Goal: Find specific page/section: Find specific page/section

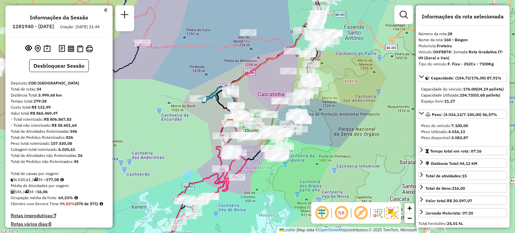
select select "**********"
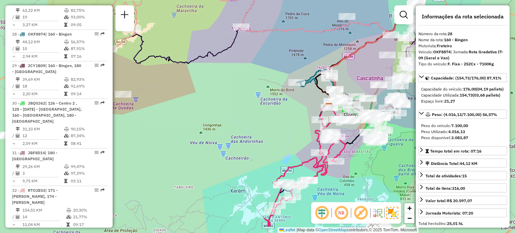
drag, startPoint x: 160, startPoint y: 101, endPoint x: 304, endPoint y: 119, distance: 146.0
click at [304, 119] on div "Janela de atendimento Grade de atendimento Capacidade Transportadoras Veículos …" at bounding box center [257, 116] width 515 height 233
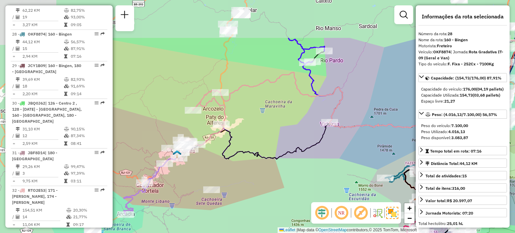
drag, startPoint x: 229, startPoint y: 38, endPoint x: 273, endPoint y: 100, distance: 76.0
click at [273, 100] on div "Janela de atendimento Grade de atendimento Capacidade Transportadoras Veículos …" at bounding box center [257, 116] width 515 height 233
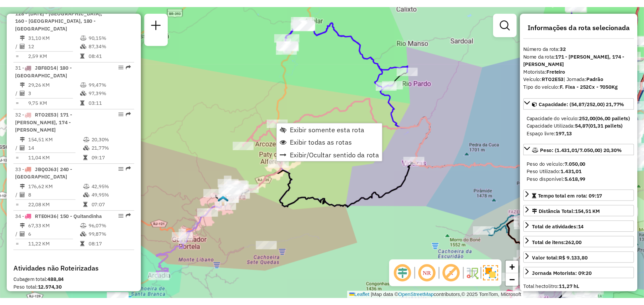
scroll to position [1433, 0]
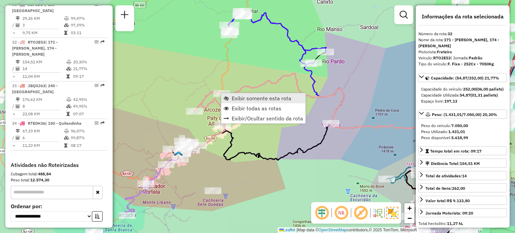
click at [233, 96] on span "Exibir somente esta rota" at bounding box center [262, 98] width 60 height 5
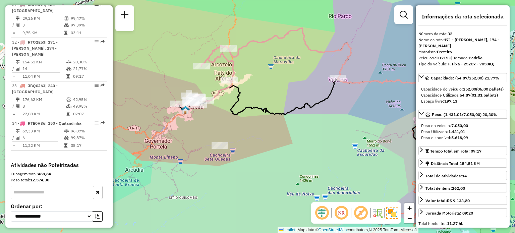
drag, startPoint x: 173, startPoint y: 104, endPoint x: 262, endPoint y: 76, distance: 92.8
click at [262, 76] on div "Janela de atendimento Grade de atendimento Capacidade Transportadoras Veículos …" at bounding box center [257, 116] width 515 height 233
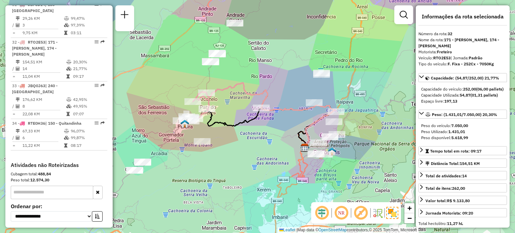
drag, startPoint x: 285, startPoint y: 76, endPoint x: 256, endPoint y: 97, distance: 35.5
click at [256, 97] on icon at bounding box center [271, 115] width 129 height 65
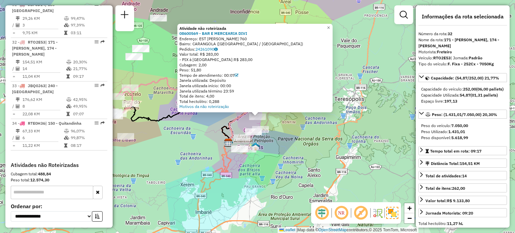
click at [329, 133] on div "Atividade não roteirizada 08600569 - BAR E MERCEARIA DIVI Endereço: EST Vicenzo…" at bounding box center [257, 116] width 515 height 233
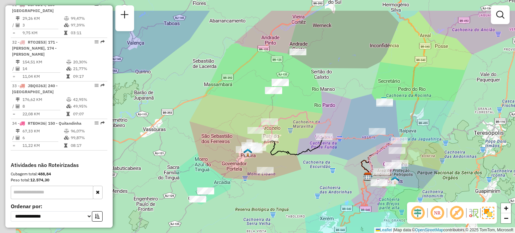
drag, startPoint x: 192, startPoint y: 119, endPoint x: 333, endPoint y: 153, distance: 144.1
click at [333, 153] on div "Janela de atendimento Grade de atendimento Capacidade Transportadoras Veículos …" at bounding box center [257, 116] width 515 height 233
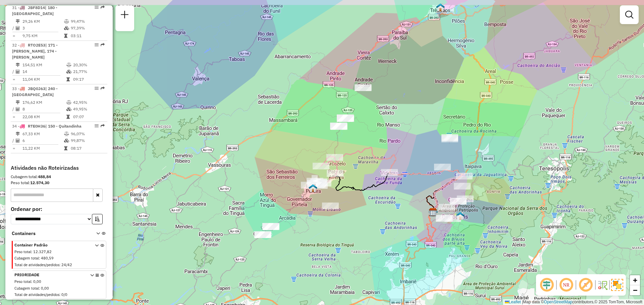
scroll to position [1430, 0]
